Goal: Book appointment/travel/reservation

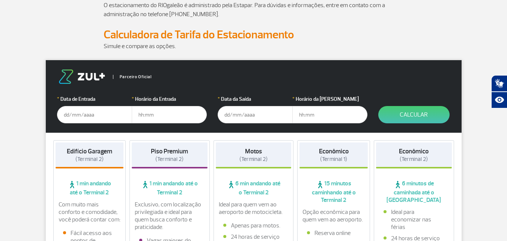
click at [88, 115] on input "text" at bounding box center [94, 114] width 75 height 17
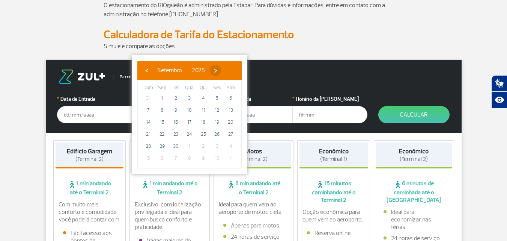
click at [221, 69] on span "›" at bounding box center [215, 70] width 11 height 11
click at [217, 69] on span "›" at bounding box center [210, 70] width 11 height 11
click at [222, 69] on span "›" at bounding box center [216, 70] width 11 height 11
click at [219, 69] on span "›" at bounding box center [213, 70] width 11 height 11
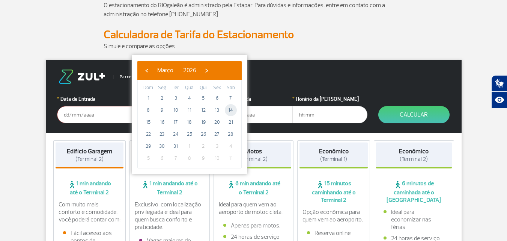
click at [232, 108] on span "14" at bounding box center [231, 110] width 12 height 12
type input "[DATE]"
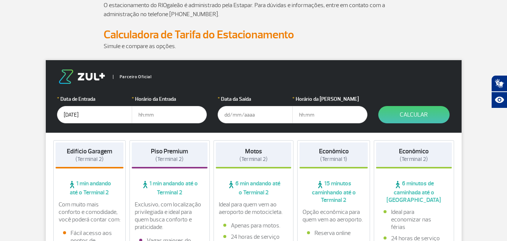
click at [142, 113] on input "text" at bounding box center [169, 114] width 75 height 17
type input "08:00"
click at [236, 113] on input "text" at bounding box center [255, 114] width 75 height 17
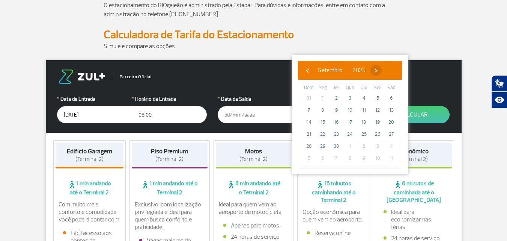
click at [382, 71] on span "›" at bounding box center [376, 70] width 11 height 11
click at [377, 71] on span "›" at bounding box center [371, 70] width 11 height 11
click at [383, 71] on span "›" at bounding box center [377, 70] width 11 height 11
click at [374, 71] on span "›" at bounding box center [368, 70] width 11 height 11
click at [380, 71] on span "›" at bounding box center [374, 70] width 11 height 11
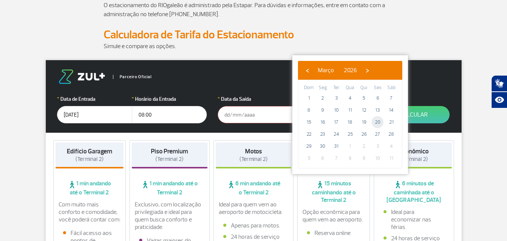
click at [377, 121] on span "20" at bounding box center [378, 122] width 12 height 12
type input "[DATE]"
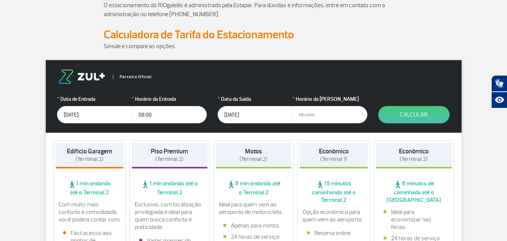
click at [309, 113] on input "text" at bounding box center [330, 114] width 75 height 17
type input "19:00"
click at [414, 114] on button "Calcular" at bounding box center [414, 114] width 71 height 17
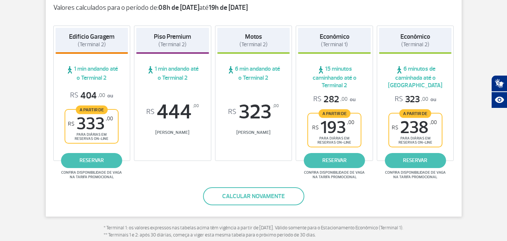
scroll to position [150, 0]
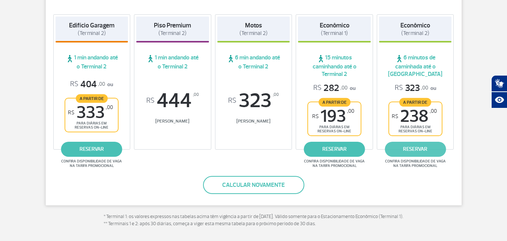
click at [409, 148] on link "reservar" at bounding box center [415, 149] width 61 height 15
